Goal: Task Accomplishment & Management: Manage account settings

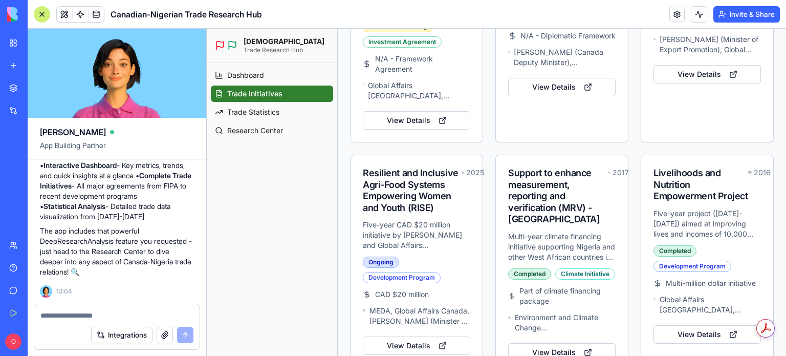
scroll to position [327, 0]
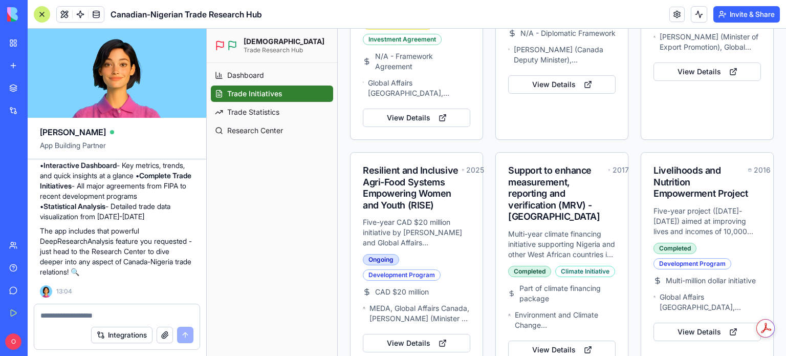
drag, startPoint x: 783, startPoint y: 176, endPoint x: 992, endPoint y: 353, distance: 273.3
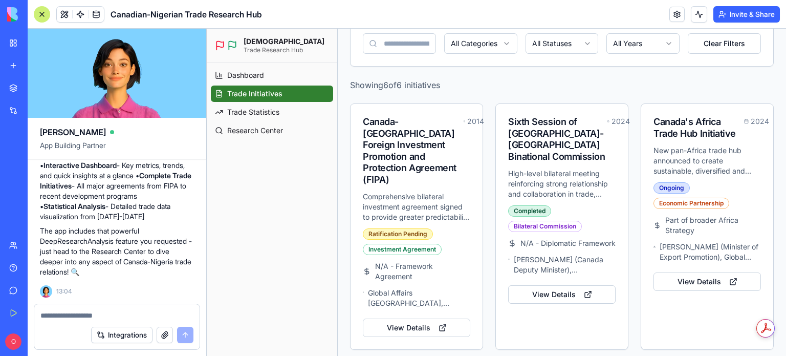
scroll to position [0, 0]
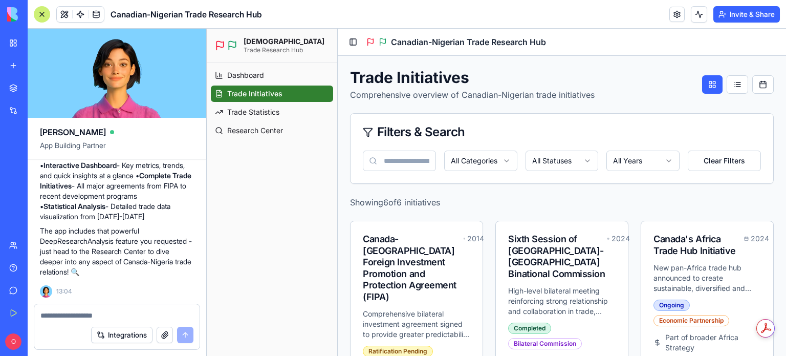
drag, startPoint x: 782, startPoint y: 186, endPoint x: 990, endPoint y: 49, distance: 250.0
drag, startPoint x: 546, startPoint y: 38, endPoint x: 387, endPoint y: 40, distance: 159.6
click at [387, 40] on div "Canadian-Nigerian Trade Research Hub" at bounding box center [456, 42] width 180 height 12
copy span "Canadian-Nigerian Trade Research Hub"
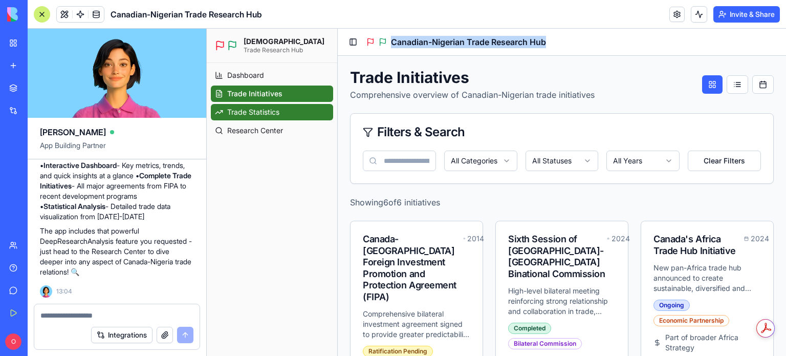
click at [266, 111] on span "Trade Statistics" at bounding box center [253, 112] width 52 height 10
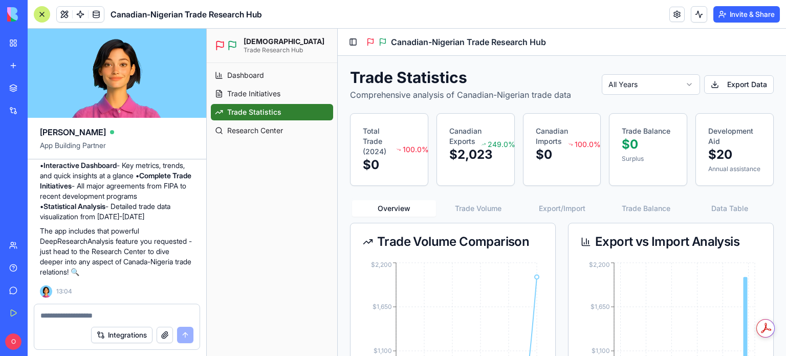
scroll to position [141, 0]
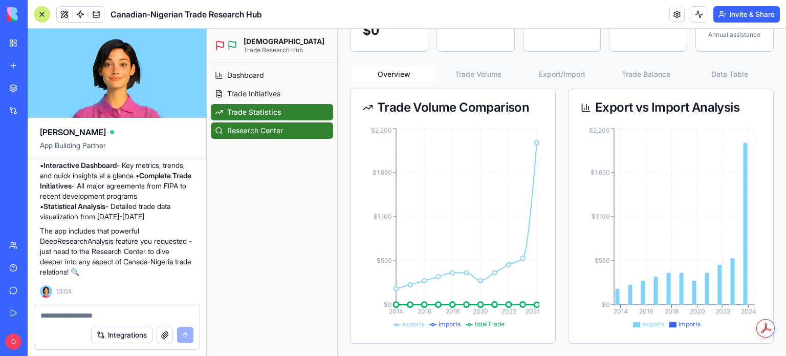
click at [269, 137] on link "Research Center" at bounding box center [272, 130] width 122 height 16
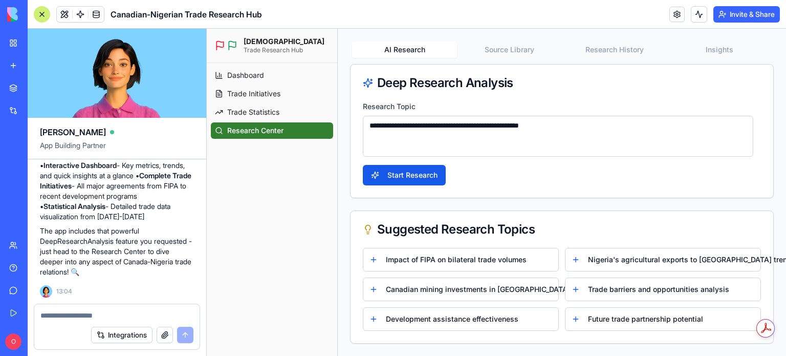
scroll to position [72, 0]
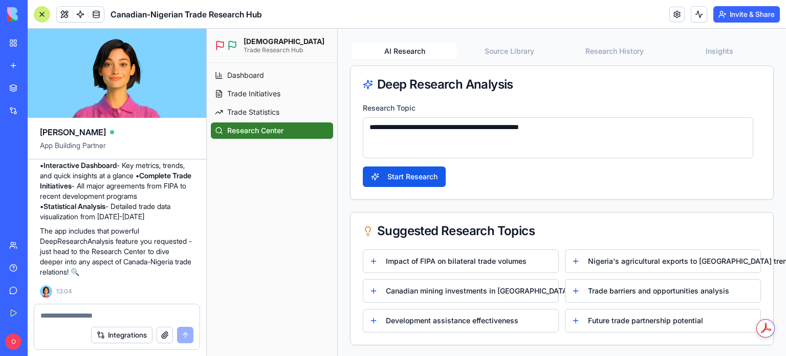
click at [696, 14] on button at bounding box center [699, 14] width 16 height 16
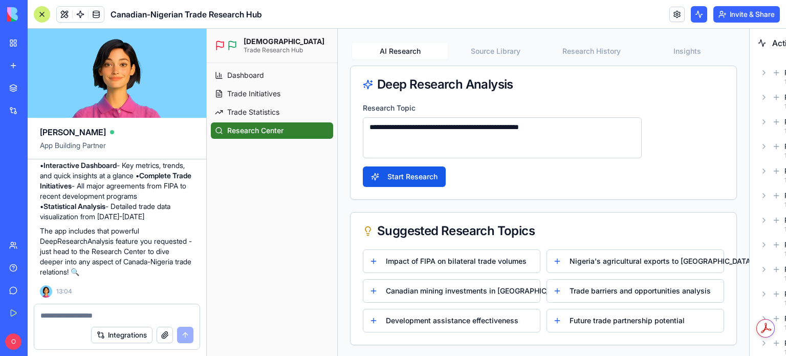
scroll to position [80, 0]
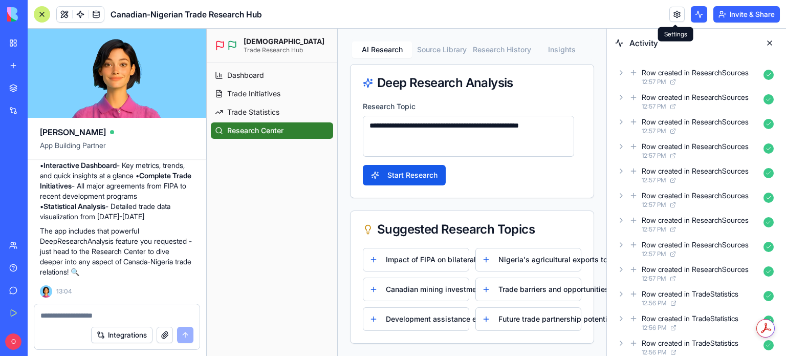
click at [673, 16] on link at bounding box center [676, 14] width 15 height 15
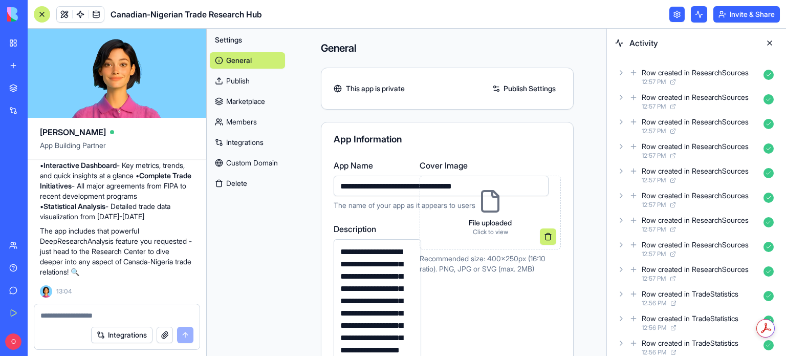
click at [242, 121] on link "Members" at bounding box center [247, 122] width 75 height 16
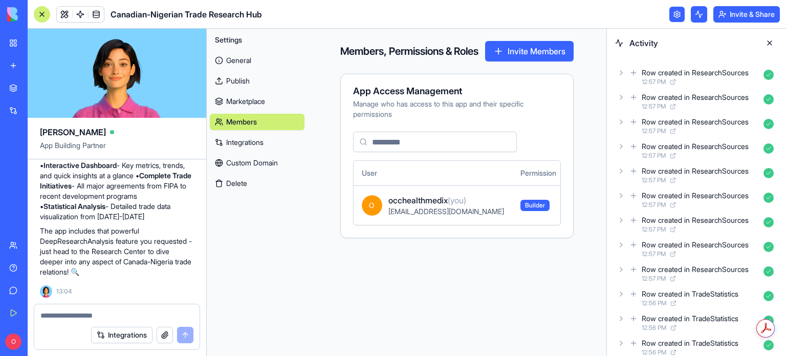
click at [239, 136] on link "Integrations" at bounding box center [257, 142] width 95 height 16
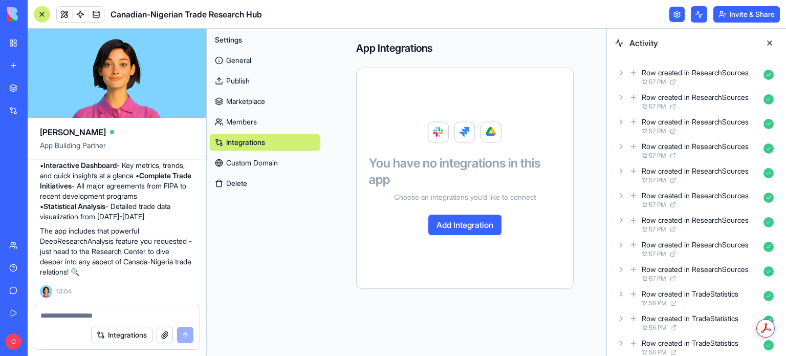
click at [239, 158] on link "Custom Domain" at bounding box center [265, 162] width 111 height 16
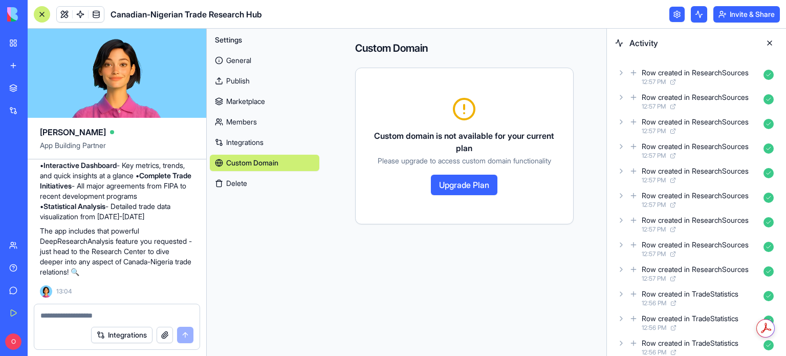
click at [38, 162] on div "Blog Post Agent" at bounding box center [23, 159] width 29 height 10
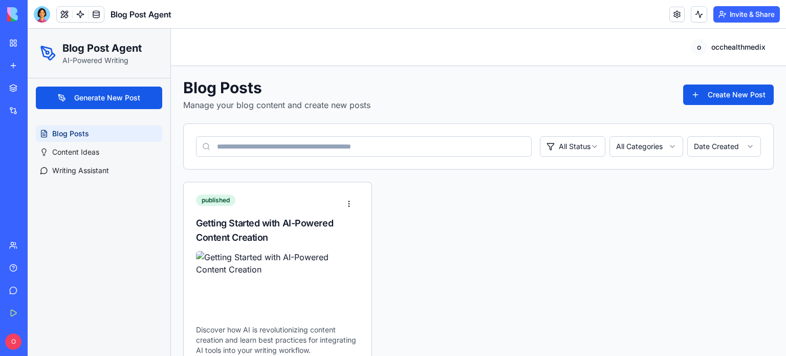
click at [99, 134] on link "Blog Posts" at bounding box center [99, 133] width 126 height 16
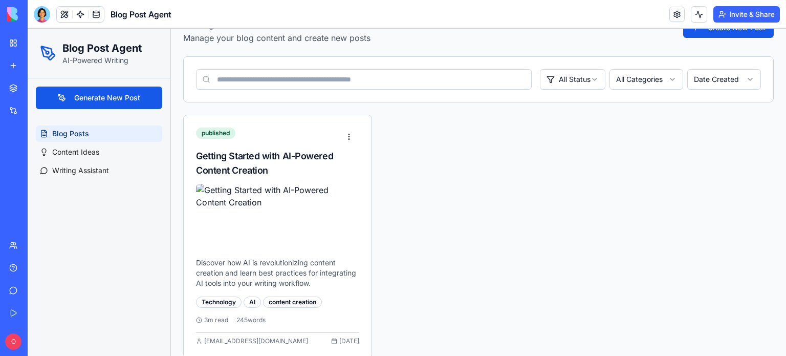
scroll to position [80, 0]
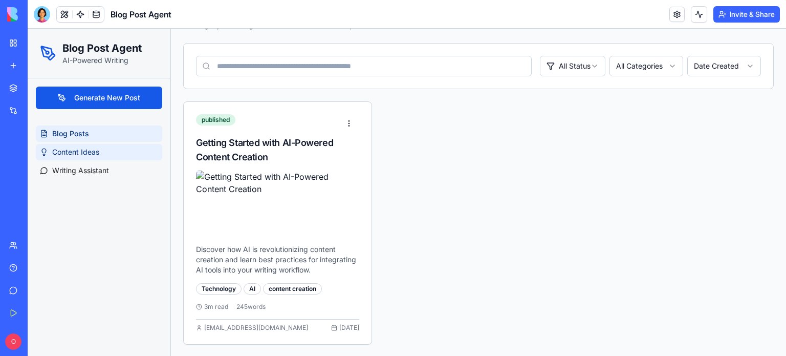
click at [100, 149] on link "Content Ideas" at bounding box center [99, 152] width 126 height 16
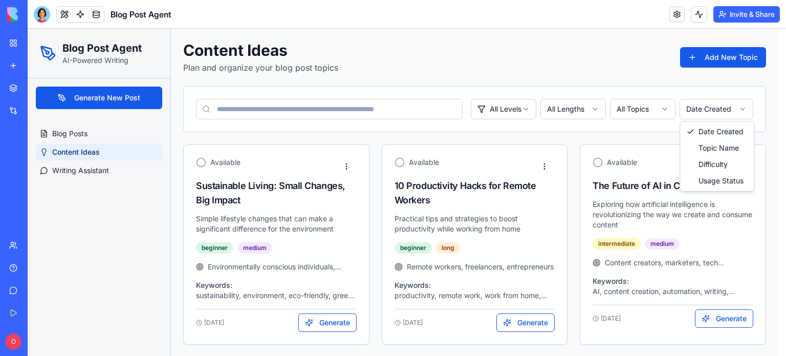
click at [743, 107] on html "Blog Post Agent AI-Powered Writing Generate New Post Blog Posts Content Ideas W…" at bounding box center [407, 173] width 758 height 365
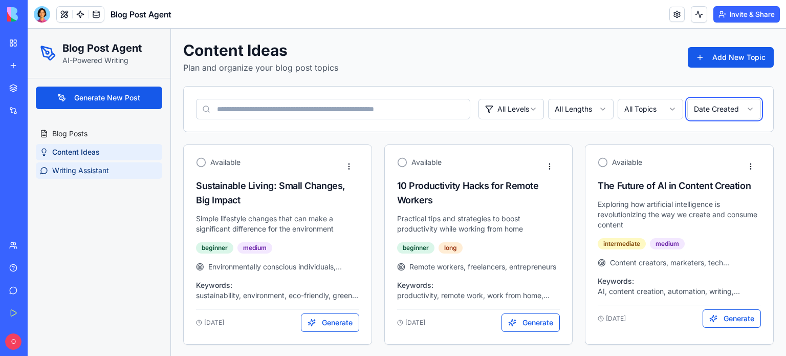
click at [87, 171] on html "Blog Post Agent AI-Powered Writing Generate New Post Blog Posts Content Ideas W…" at bounding box center [407, 173] width 758 height 365
click at [72, 168] on span "Writing Assistant" at bounding box center [80, 170] width 57 height 10
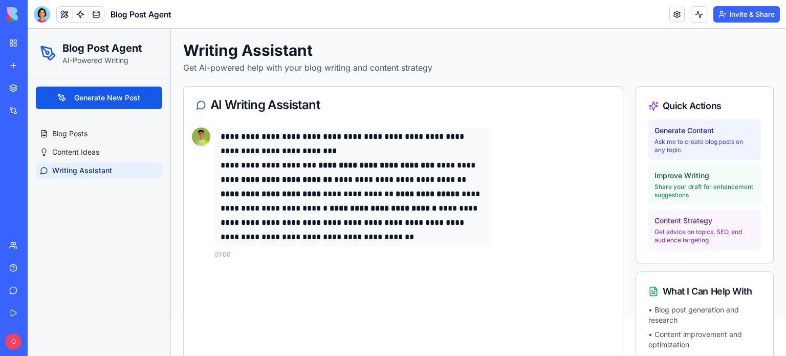
click at [33, 41] on div "My Workspace" at bounding box center [31, 43] width 13 height 10
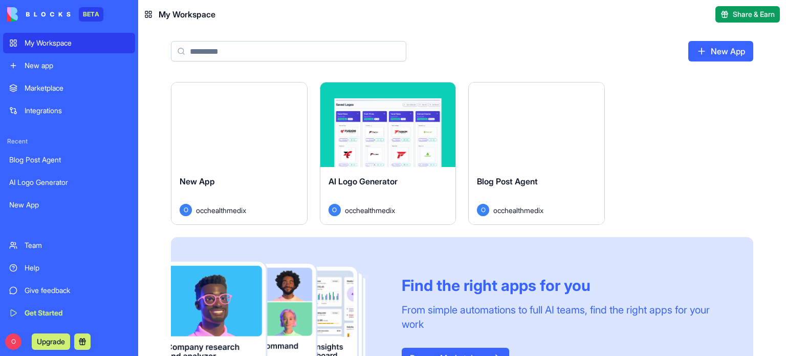
click at [34, 86] on div "Marketplace" at bounding box center [77, 88] width 104 height 10
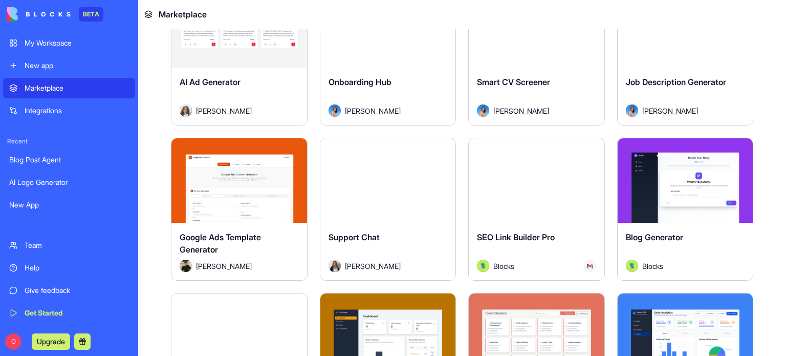
scroll to position [2558, 0]
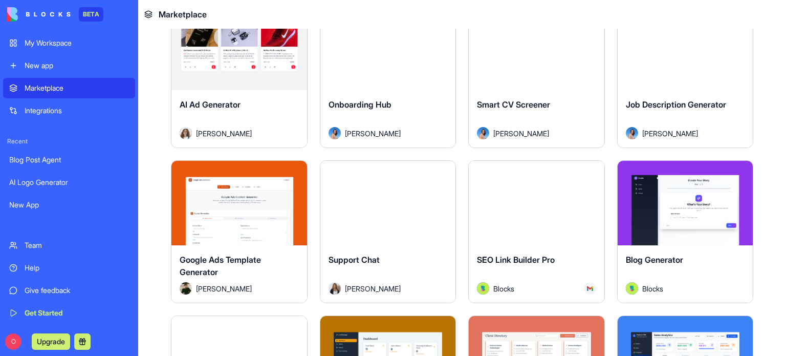
click at [498, 193] on button "Explore" at bounding box center [536, 203] width 77 height 20
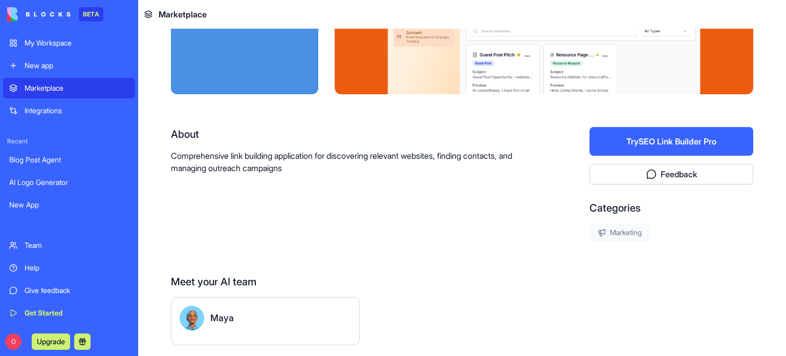
scroll to position [144, 0]
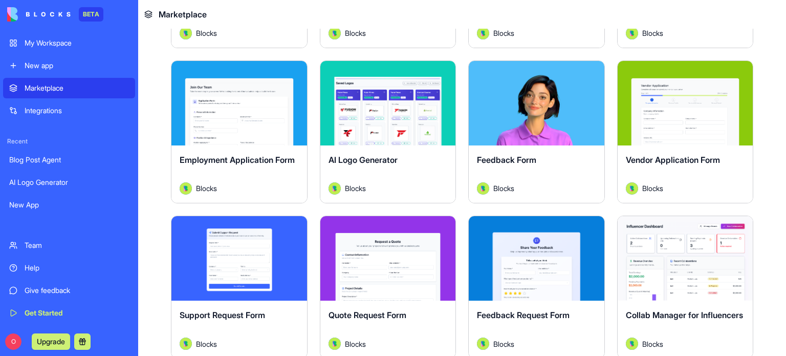
scroll to position [492, 0]
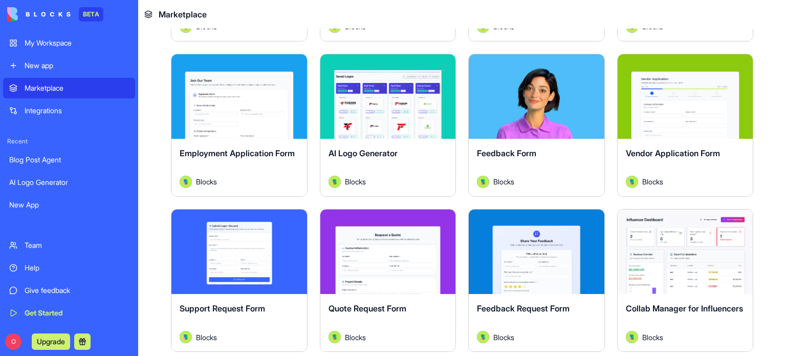
click at [548, 98] on button "Explore" at bounding box center [536, 96] width 77 height 20
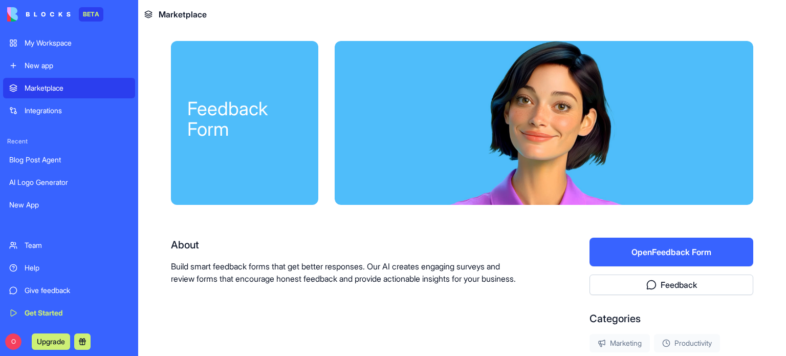
click at [651, 252] on button "Open Feedback Form" at bounding box center [671, 251] width 164 height 29
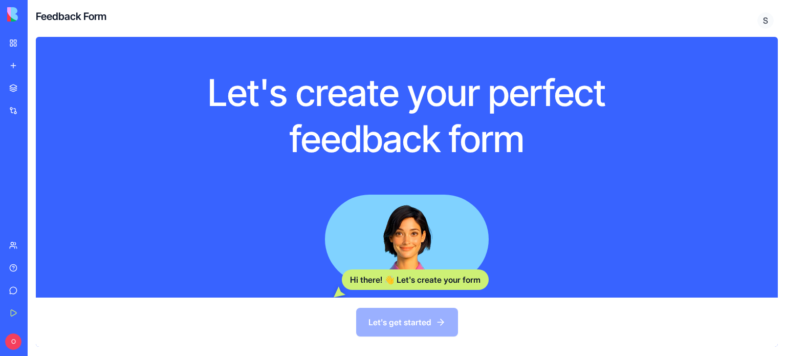
click at [780, 236] on div "Let's create your perfect feedback form Hi there! 👋 Let's create your form What…" at bounding box center [407, 196] width 758 height 319
click at [436, 276] on div "Hi there! 👋 Let's create your form" at bounding box center [415, 279] width 147 height 20
click at [420, 285] on div "Hi there! 👋 Let's create your form" at bounding box center [415, 279] width 147 height 20
click at [344, 223] on video at bounding box center [407, 238] width 164 height 89
click at [782, 224] on div "Let's create your perfect feedback form Hi there! 👋 Let's create your form What…" at bounding box center [407, 196] width 758 height 319
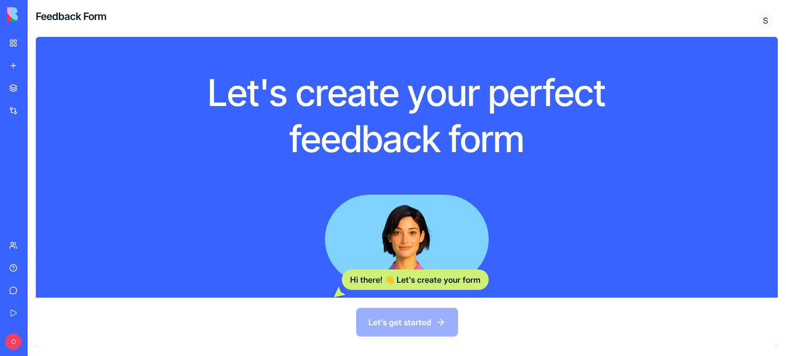
click at [782, 224] on div "Let's create your perfect feedback form Hi there! 👋 Let's create your form What…" at bounding box center [407, 196] width 758 height 319
click at [397, 322] on div "Let's get started" at bounding box center [407, 321] width 742 height 49
click at [47, 341] on button "Upgrade" at bounding box center [51, 341] width 38 height 16
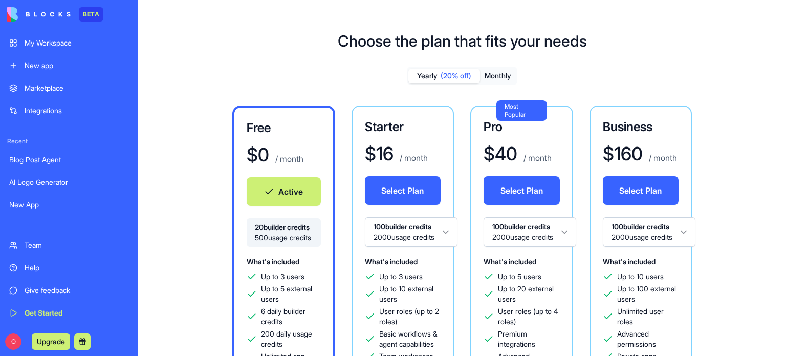
click at [176, 290] on div "Free $ 0 / month Active 20 builder credits 500 usage credits What's included Up…" at bounding box center [461, 339] width 615 height 468
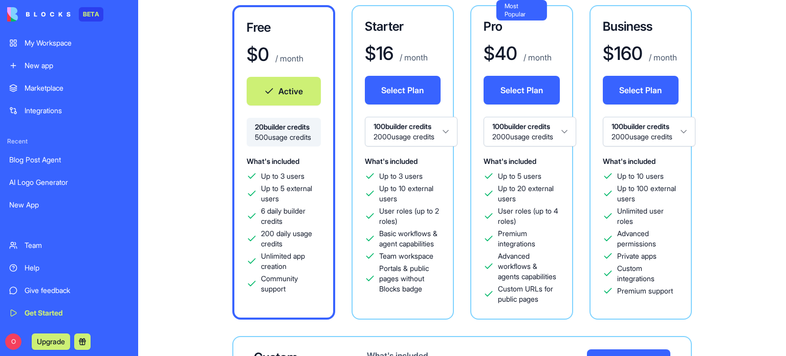
scroll to position [143, 0]
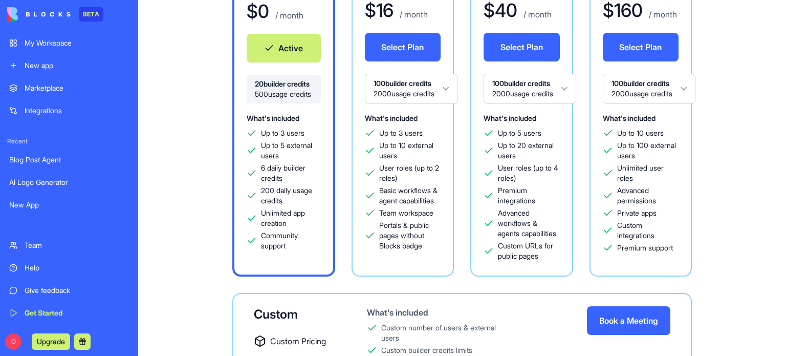
click at [57, 342] on button "Upgrade" at bounding box center [51, 341] width 38 height 16
click at [761, 35] on div "Free $ 0 / month Active 20 builder credits 500 usage credits What's included Up…" at bounding box center [461, 196] width 615 height 468
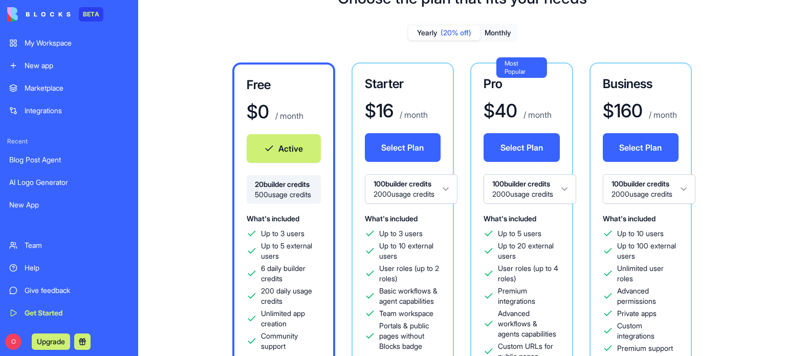
scroll to position [0, 0]
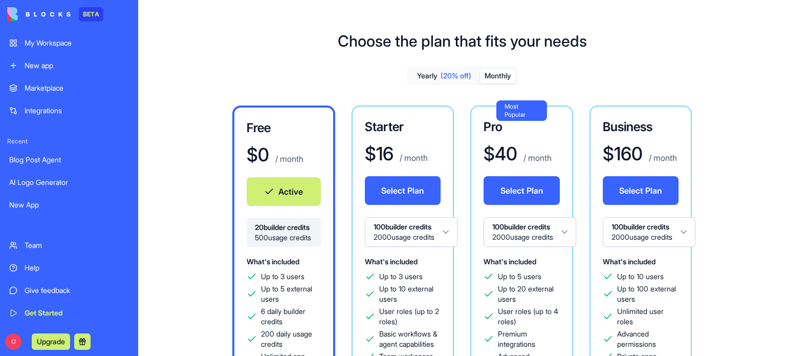
click at [501, 73] on button "Monthly" at bounding box center [498, 76] width 36 height 15
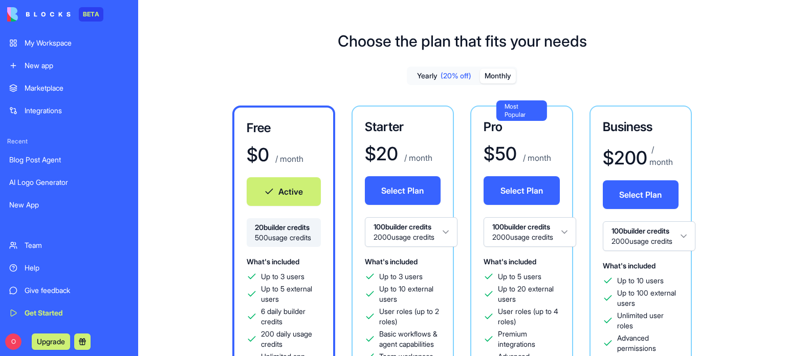
click at [280, 242] on span "500 usage credits" at bounding box center [284, 237] width 58 height 10
click at [72, 50] on link "My Workspace" at bounding box center [69, 43] width 132 height 20
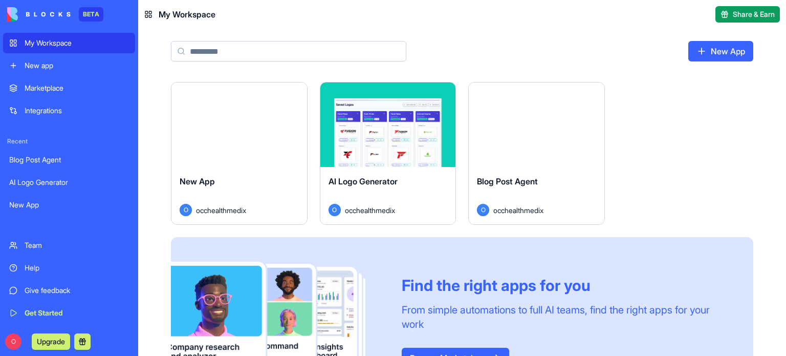
click at [782, 311] on div "Launch New App O occhealthmedix Launch AI Logo Generator O occhealthmedix Launc…" at bounding box center [462, 250] width 648 height 337
click at [45, 159] on div "Blog Post Agent" at bounding box center [69, 159] width 120 height 10
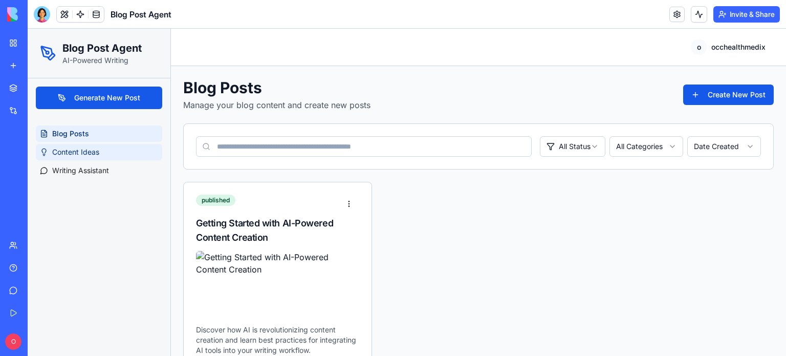
click at [83, 148] on span "Content Ideas" at bounding box center [75, 152] width 47 height 10
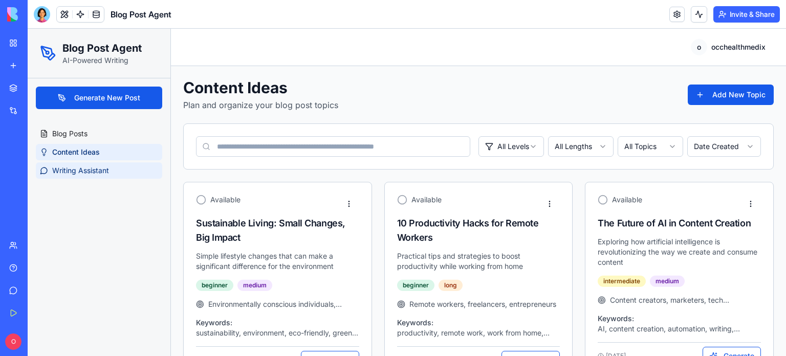
click at [83, 173] on span "Writing Assistant" at bounding box center [80, 170] width 57 height 10
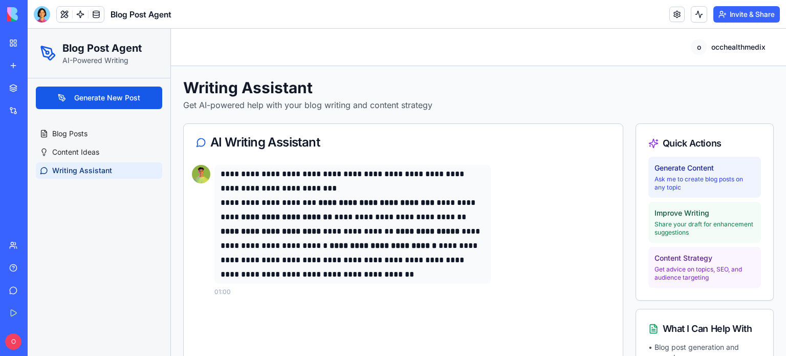
click at [38, 43] on div "My Workspace" at bounding box center [31, 43] width 13 height 10
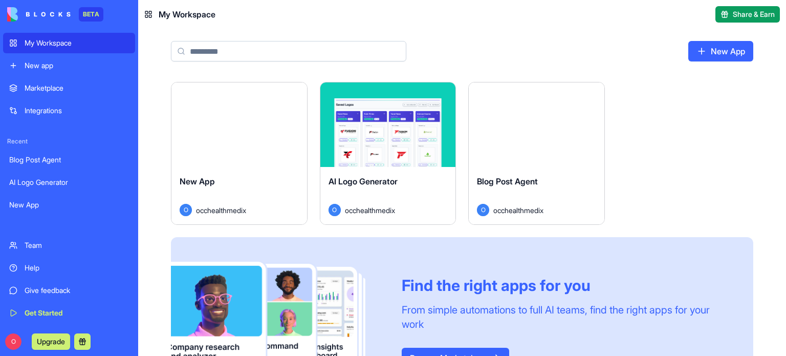
click at [527, 183] on span "Blog Post Agent" at bounding box center [507, 181] width 61 height 10
